Goal: Transaction & Acquisition: Download file/media

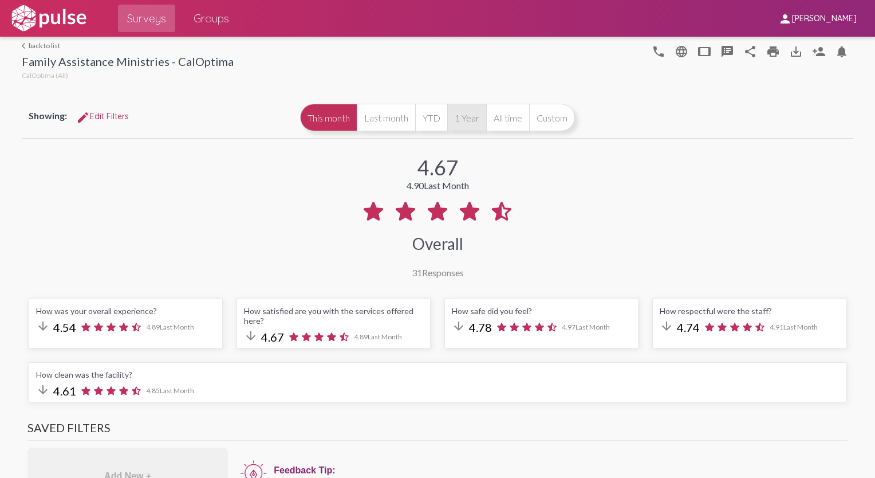
click at [465, 126] on button "1 Year" at bounding box center [466, 117] width 39 height 27
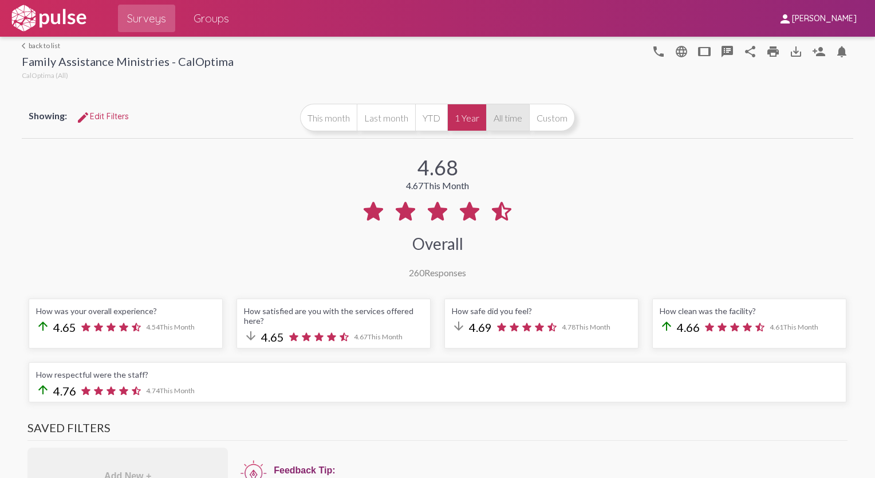
click at [504, 125] on button "All time" at bounding box center [507, 117] width 43 height 27
click at [467, 123] on button "1 Year" at bounding box center [466, 117] width 39 height 27
click at [427, 120] on button "YTD" at bounding box center [431, 117] width 32 height 27
click at [503, 125] on button "All time" at bounding box center [507, 117] width 43 height 27
click at [540, 123] on button "Custom" at bounding box center [552, 117] width 46 height 27
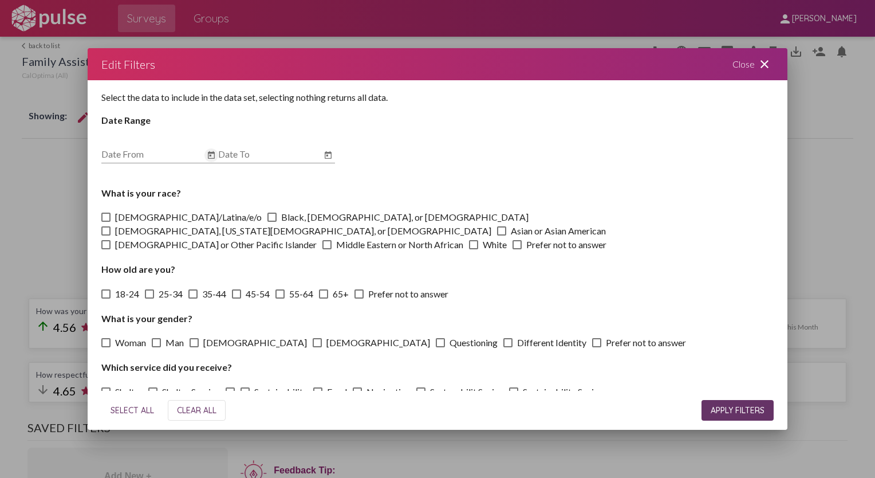
click at [211, 157] on icon "Open calendar" at bounding box center [211, 154] width 7 height 7
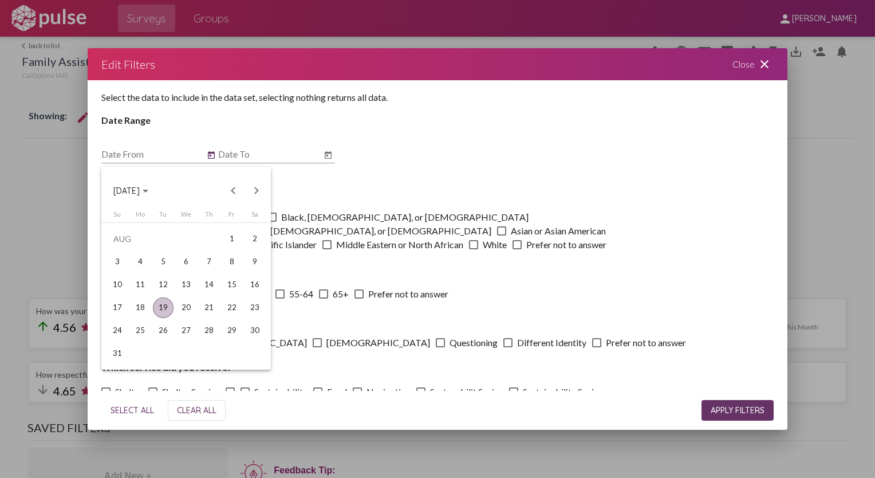
click at [765, 73] on div at bounding box center [437, 239] width 875 height 478
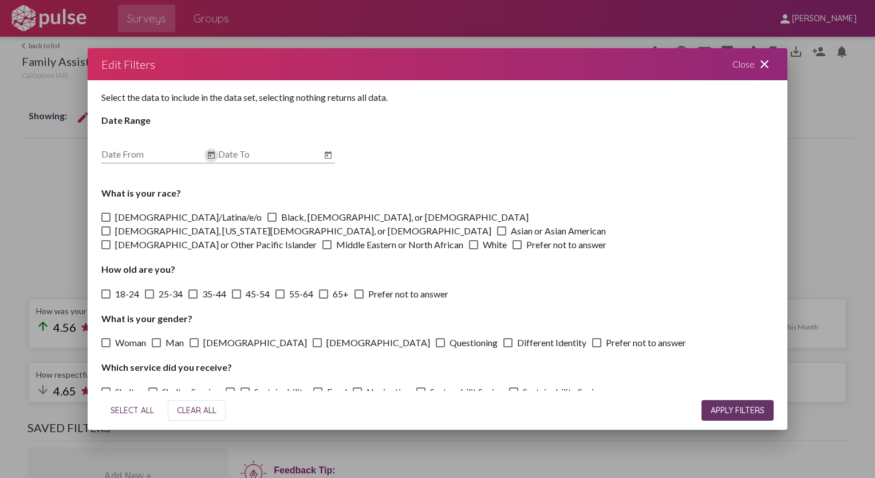
click at [766, 68] on mat-icon "close" at bounding box center [764, 64] width 14 height 14
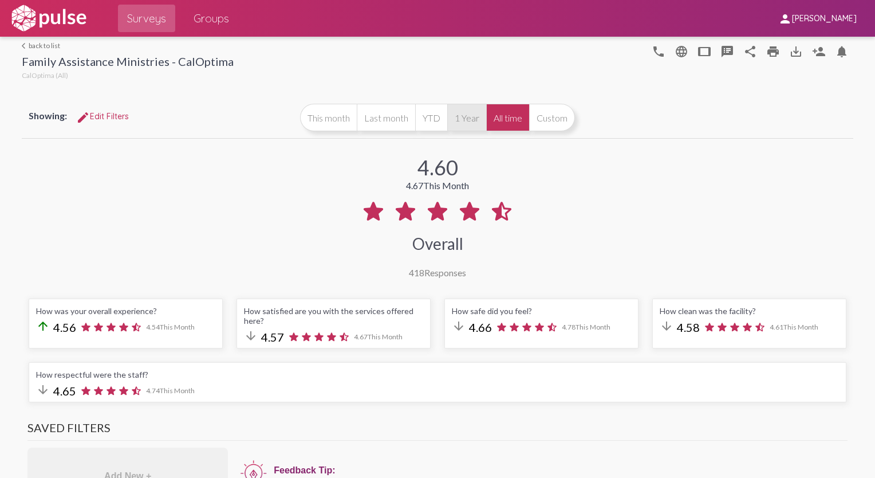
click at [478, 116] on button "1 Year" at bounding box center [466, 117] width 39 height 27
click at [500, 118] on button "All time" at bounding box center [507, 117] width 43 height 27
click at [457, 118] on button "1 Year" at bounding box center [466, 117] width 39 height 27
click at [789, 53] on mat-icon "save_alt" at bounding box center [796, 52] width 14 height 14
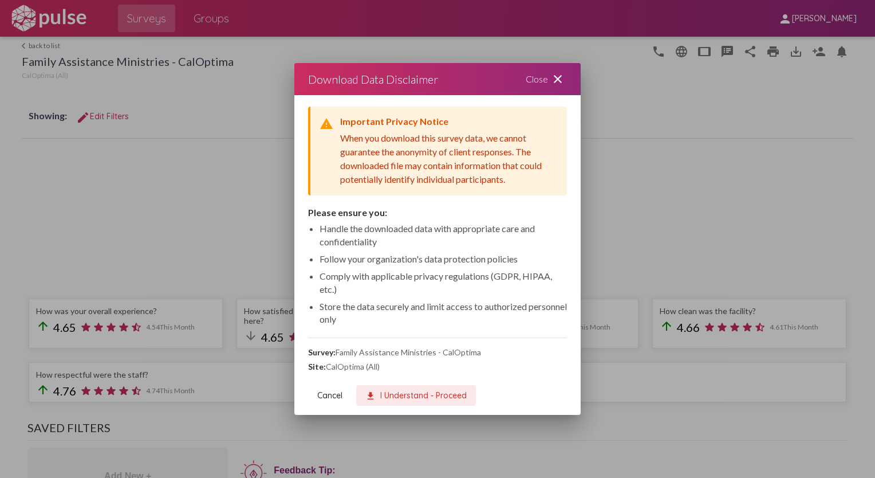
click at [420, 396] on span "download I Understand - Proceed" at bounding box center [415, 395] width 101 height 10
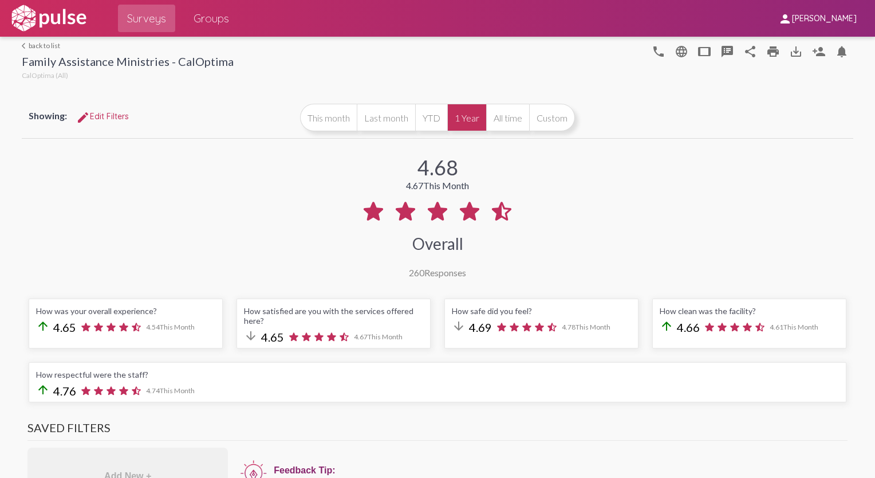
click at [503, 210] on icon at bounding box center [501, 211] width 19 height 19
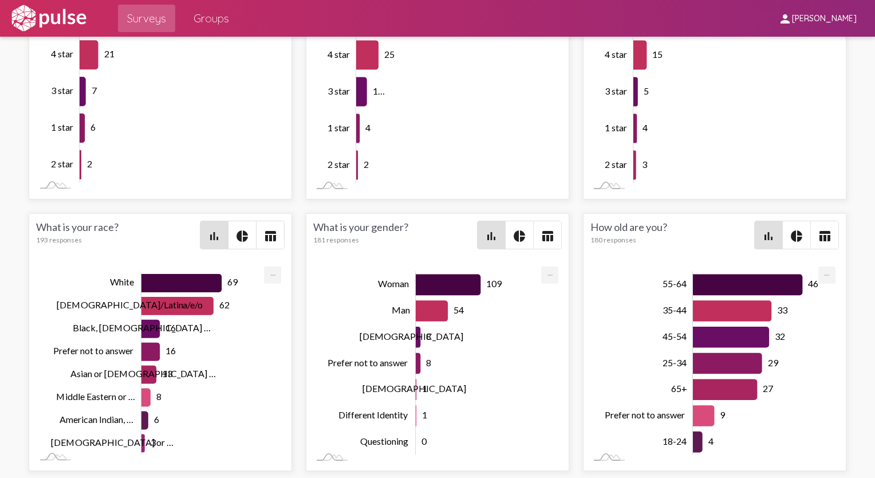
scroll to position [2209, 0]
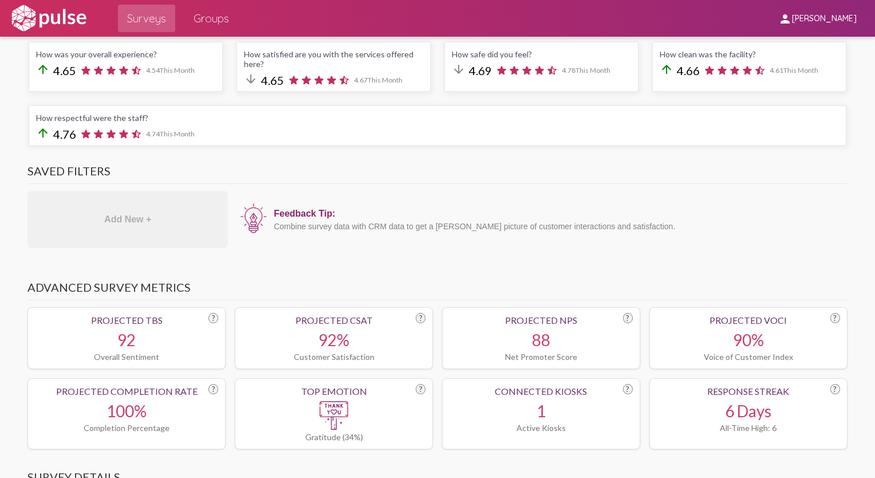
scroll to position [0, 0]
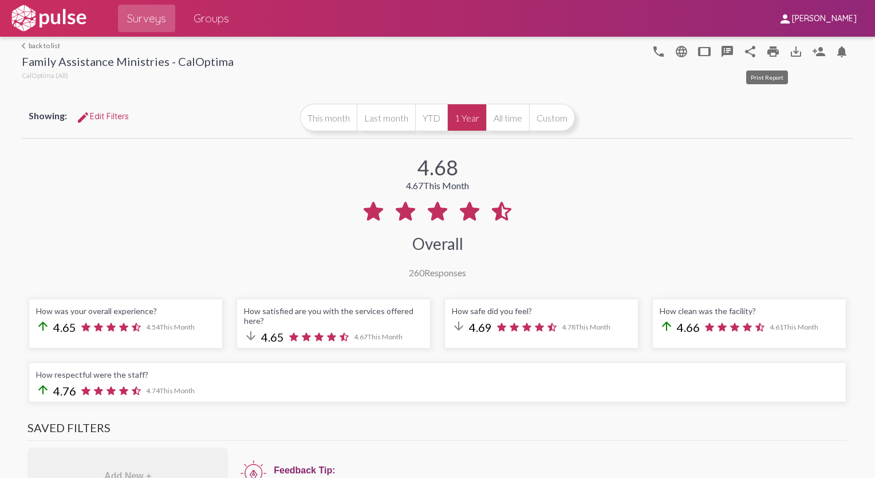
click at [766, 56] on mat-icon "print" at bounding box center [773, 52] width 14 height 14
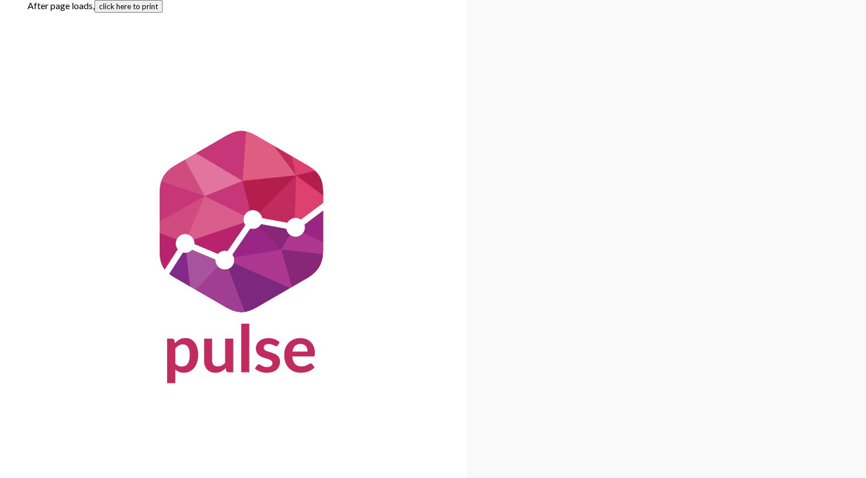
click at [145, 6] on button "click here to print" at bounding box center [128, 6] width 68 height 13
